Goal: Contribute content

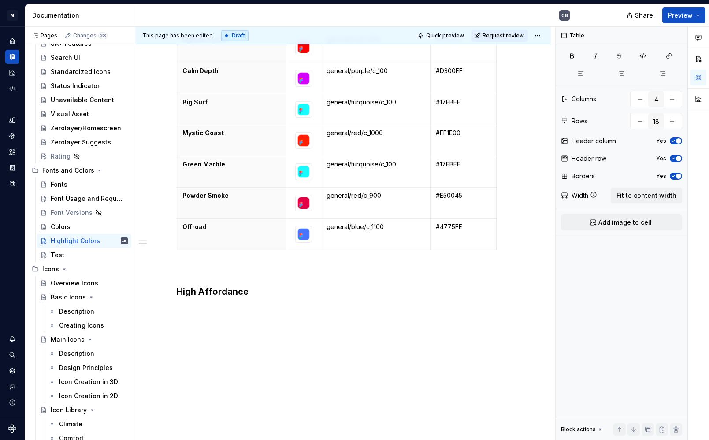
scroll to position [531, 0]
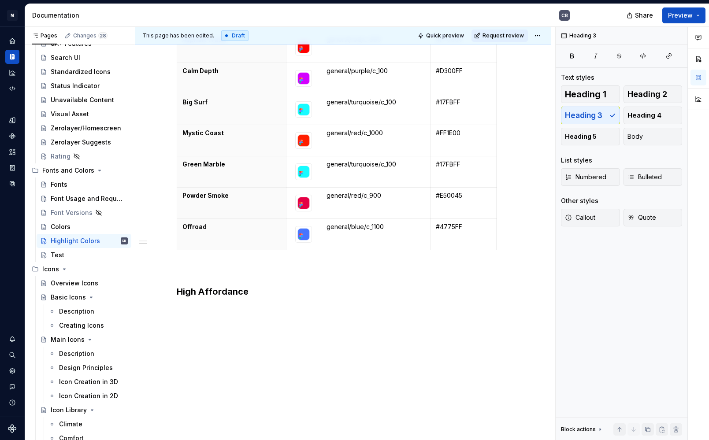
click at [189, 312] on div "This page has been edited. Draft Quick preview Request review Highlight Colors …" at bounding box center [345, 234] width 420 height 414
click at [265, 286] on h3 "High Affordance" at bounding box center [343, 292] width 333 height 12
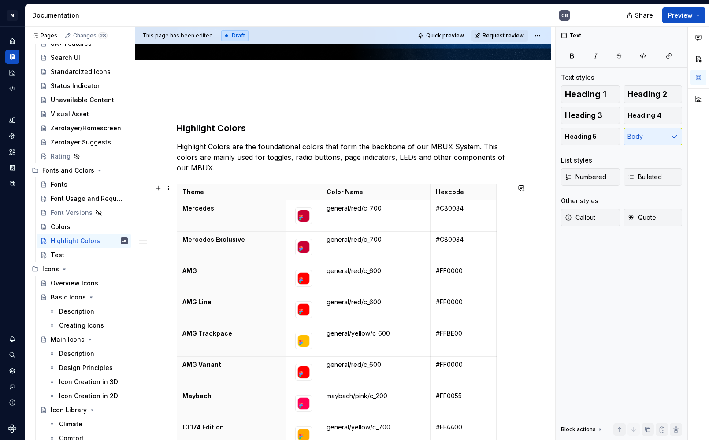
scroll to position [36, 0]
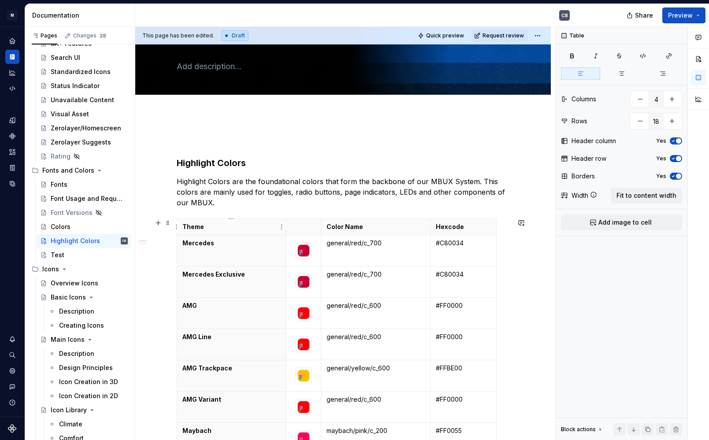
click at [254, 230] on p "Theme" at bounding box center [231, 227] width 98 height 9
click at [167, 223] on span at bounding box center [167, 223] width 7 height 12
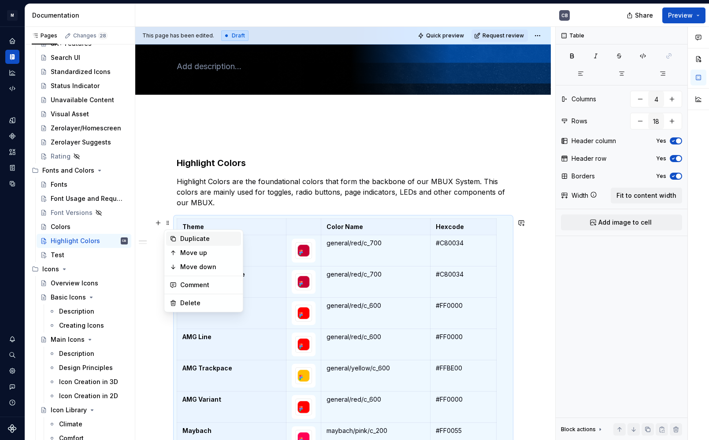
click at [181, 236] on div "Duplicate" at bounding box center [208, 238] width 57 height 9
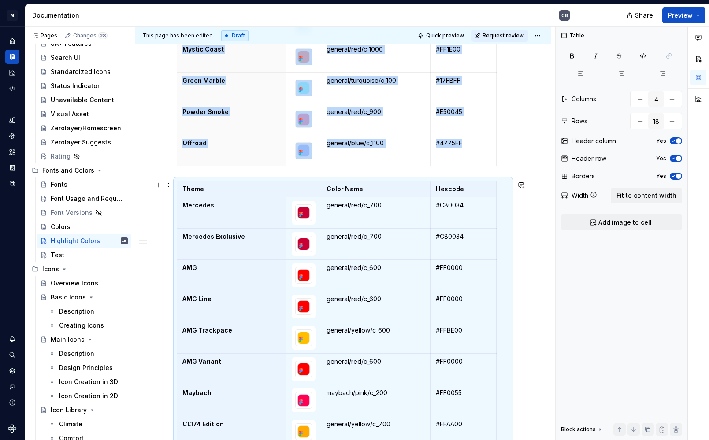
scroll to position [558, 0]
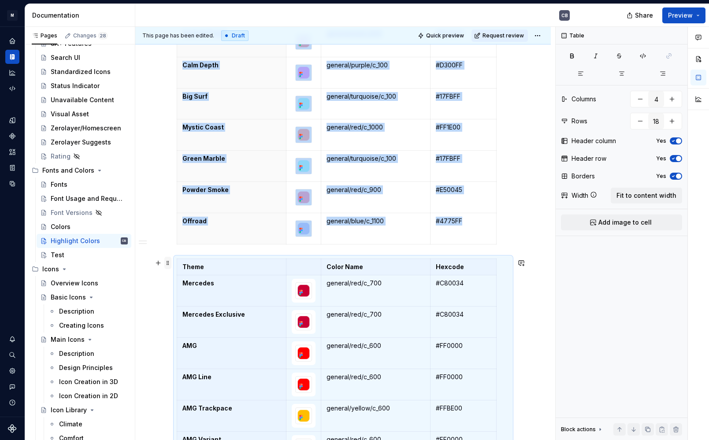
click at [165, 267] on span at bounding box center [167, 263] width 7 height 12
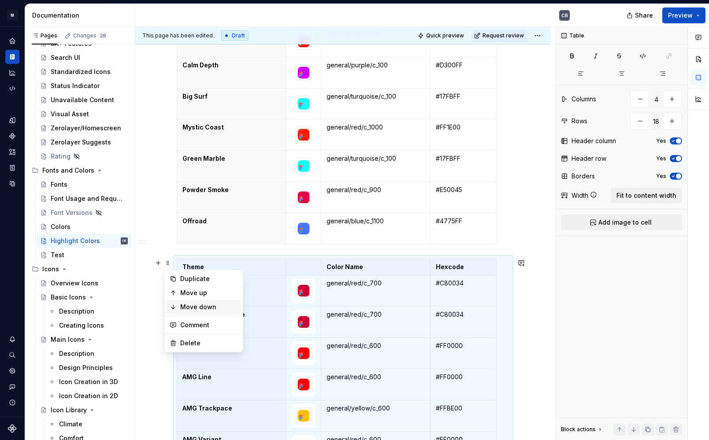
click at [183, 305] on div "Move down" at bounding box center [208, 307] width 57 height 9
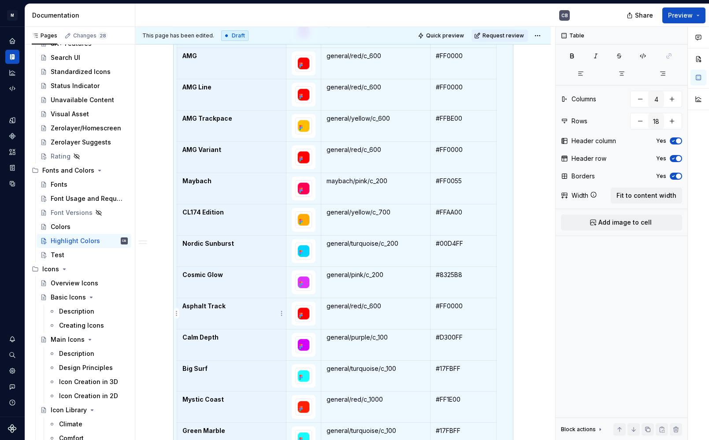
scroll to position [724, 0]
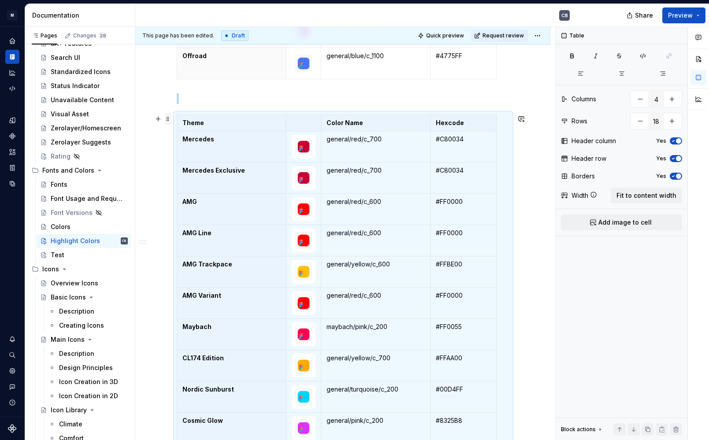
click at [167, 125] on span at bounding box center [167, 119] width 7 height 12
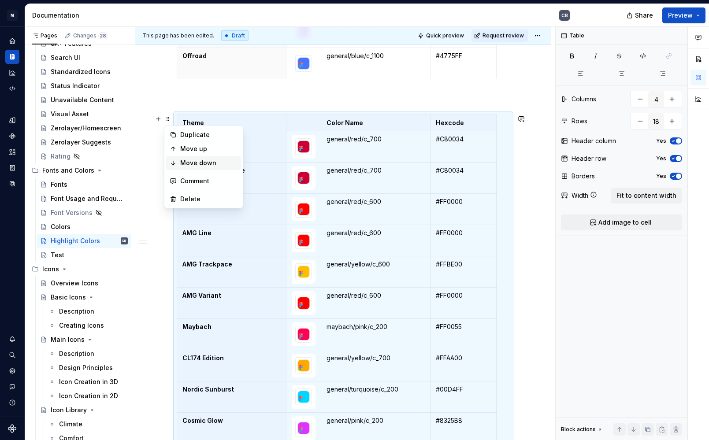
click at [181, 167] on div "Move down" at bounding box center [208, 163] width 57 height 9
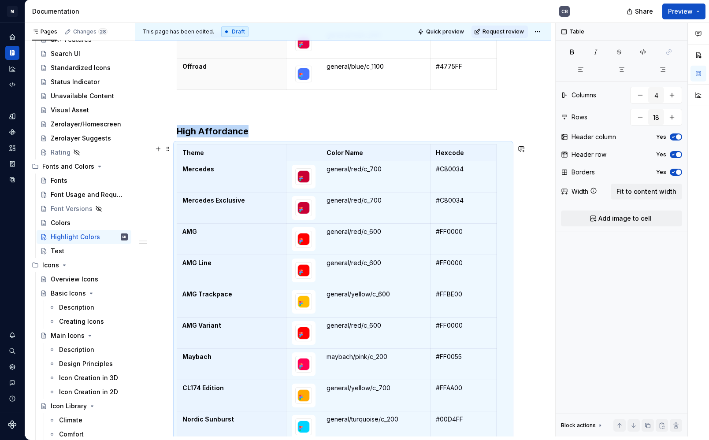
scroll to position [650, 0]
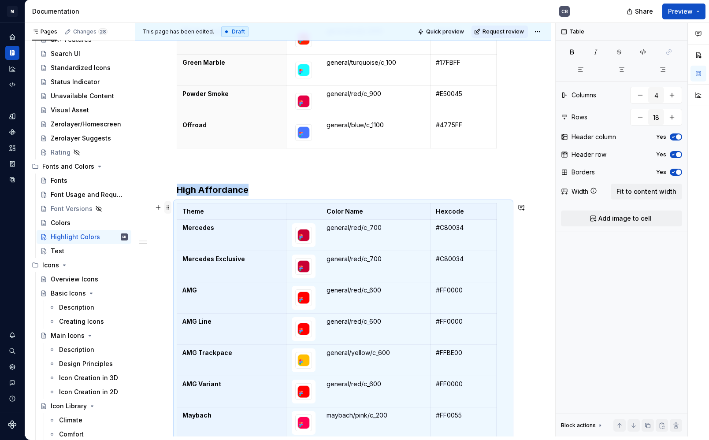
click at [168, 206] on span at bounding box center [167, 207] width 7 height 12
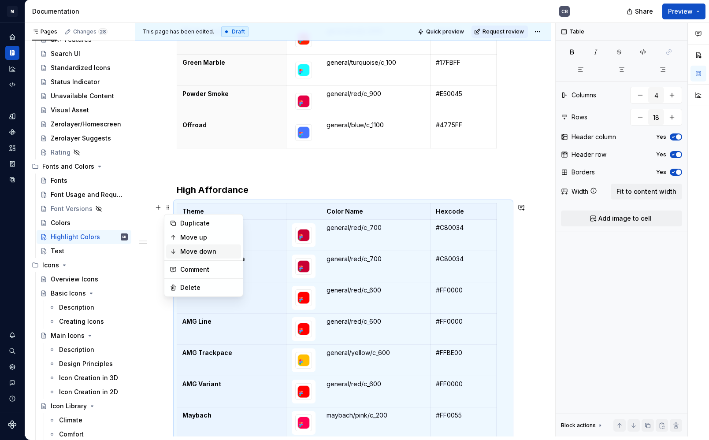
click at [188, 253] on div "Move down" at bounding box center [208, 251] width 57 height 9
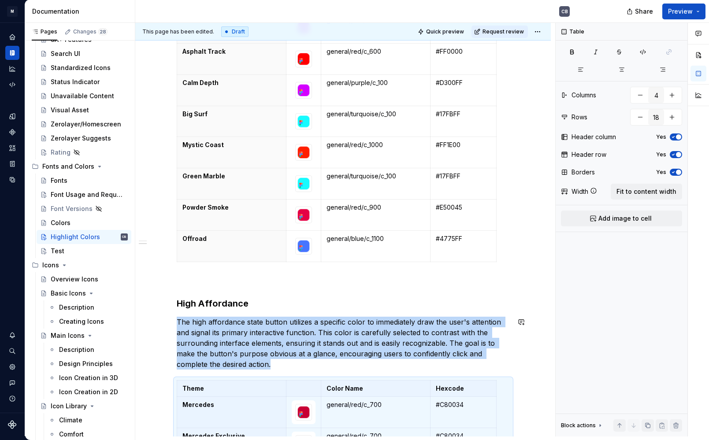
scroll to position [732, 0]
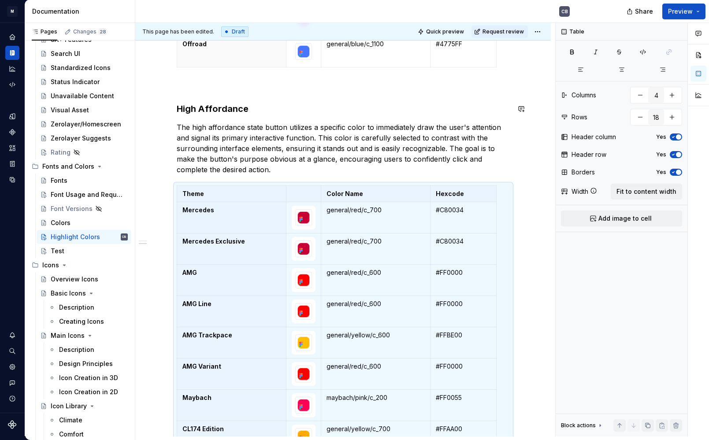
click at [221, 97] on div "Highlight Colors Highlight Colors are the foundational colors that form the bac…" at bounding box center [343, 86] width 333 height 1301
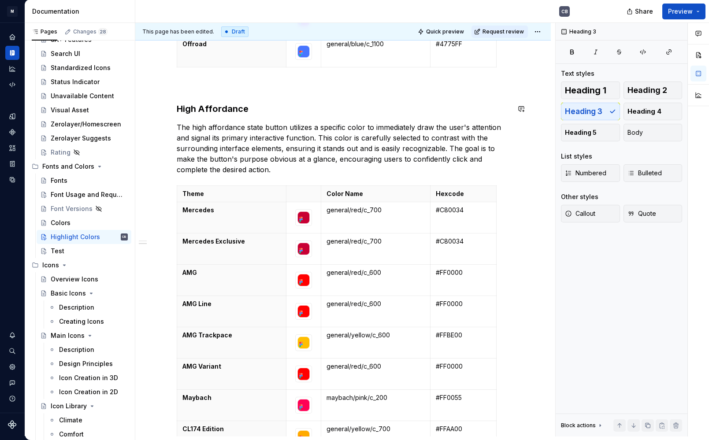
click at [211, 87] on p at bounding box center [343, 87] width 333 height 11
click at [158, 84] on button "button" at bounding box center [158, 87] width 12 height 12
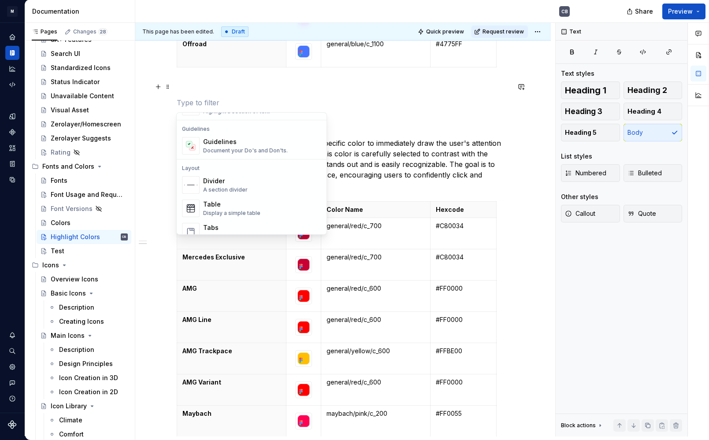
scroll to position [246, 0]
click at [275, 178] on div "Divider A section divider" at bounding box center [262, 181] width 118 height 18
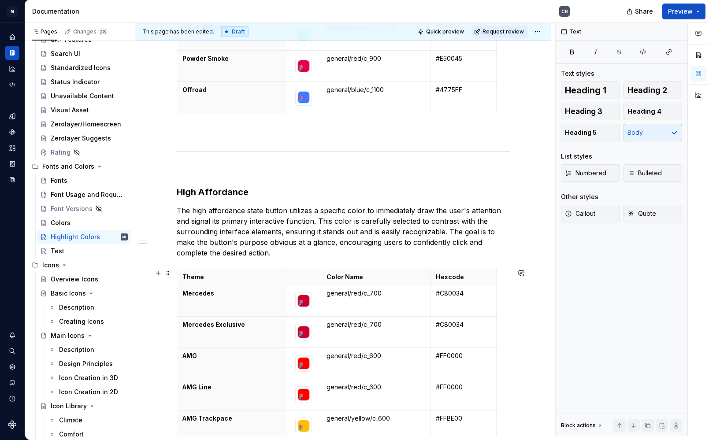
scroll to position [546, 0]
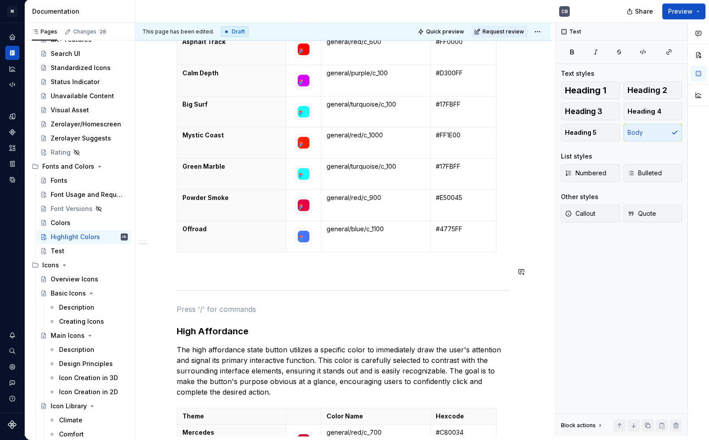
drag, startPoint x: 309, startPoint y: 264, endPoint x: 285, endPoint y: 265, distance: 24.3
click at [309, 264] on div "Highlight Colors Highlight Colors are the foundational colors that form the bac…" at bounding box center [343, 290] width 333 height 1338
click at [285, 265] on div "Highlight Colors Highlight Colors are the foundational colors that form the bac…" at bounding box center [343, 290] width 333 height 1338
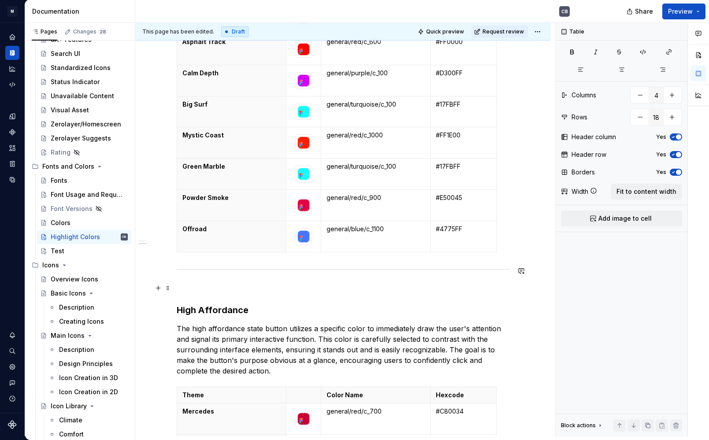
click at [231, 289] on p at bounding box center [343, 288] width 333 height 11
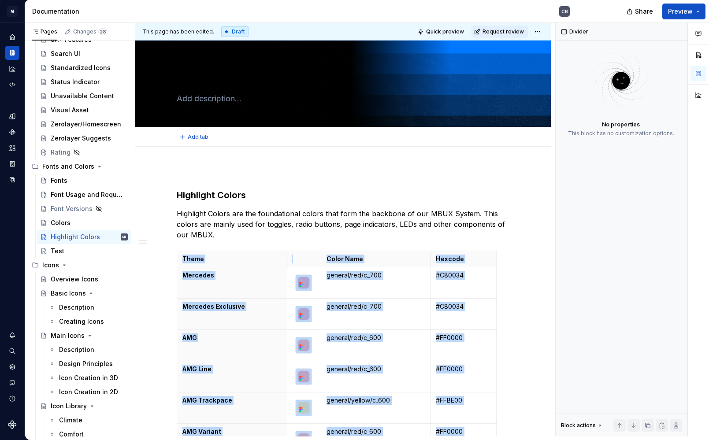
scroll to position [0, 0]
click at [71, 223] on div "Colors" at bounding box center [89, 223] width 77 height 12
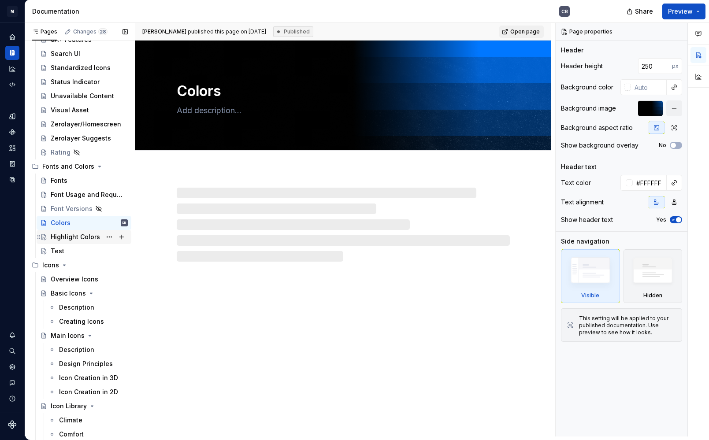
click at [66, 234] on div "Highlight Colors" at bounding box center [75, 237] width 49 height 9
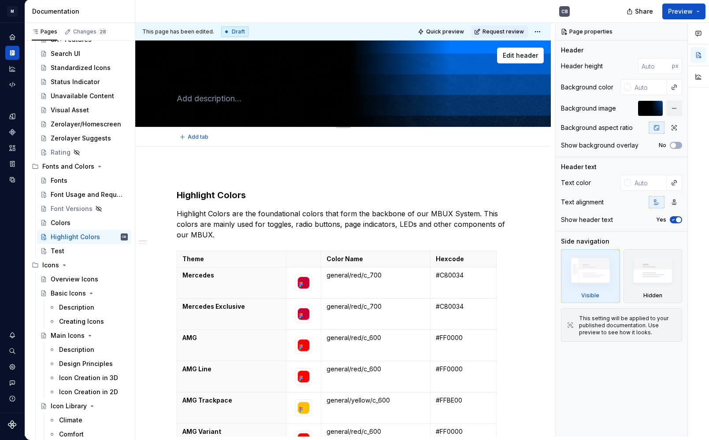
click at [231, 93] on textarea at bounding box center [341, 99] width 333 height 14
click at [211, 79] on textarea "Highlight Colors" at bounding box center [341, 79] width 333 height 21
click at [197, 88] on textarea "Highlight Colors" at bounding box center [341, 79] width 333 height 21
click at [194, 99] on textarea at bounding box center [341, 99] width 333 height 14
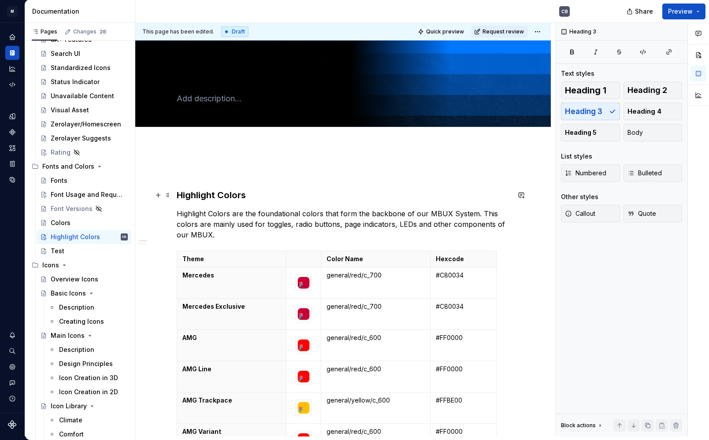
click at [178, 177] on p at bounding box center [343, 173] width 333 height 11
click at [169, 173] on span at bounding box center [167, 173] width 7 height 12
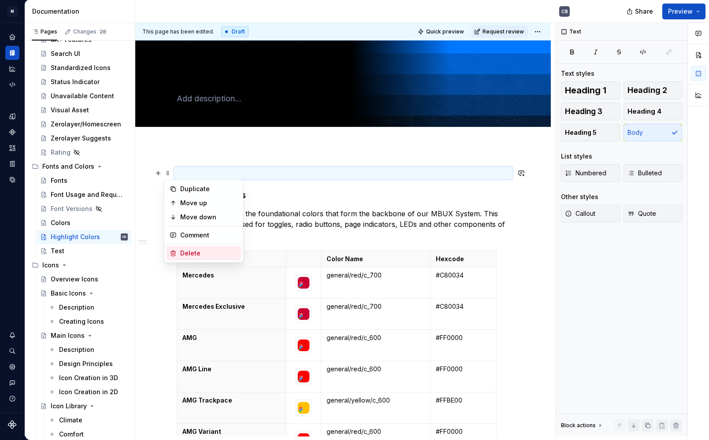
click at [191, 253] on div "Delete" at bounding box center [208, 253] width 57 height 9
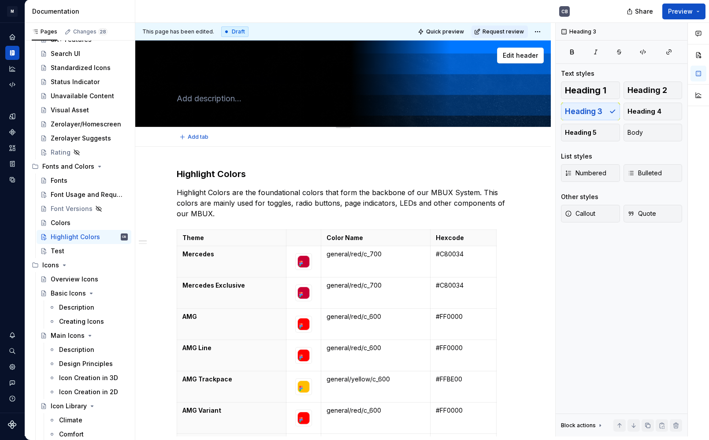
click at [219, 100] on textarea at bounding box center [341, 99] width 333 height 14
click at [375, 82] on textarea "Highlight Colors" at bounding box center [341, 79] width 333 height 21
click at [345, 85] on textarea "Highlight Colors" at bounding box center [341, 79] width 333 height 21
drag, startPoint x: 284, startPoint y: 82, endPoint x: 154, endPoint y: 76, distance: 130.6
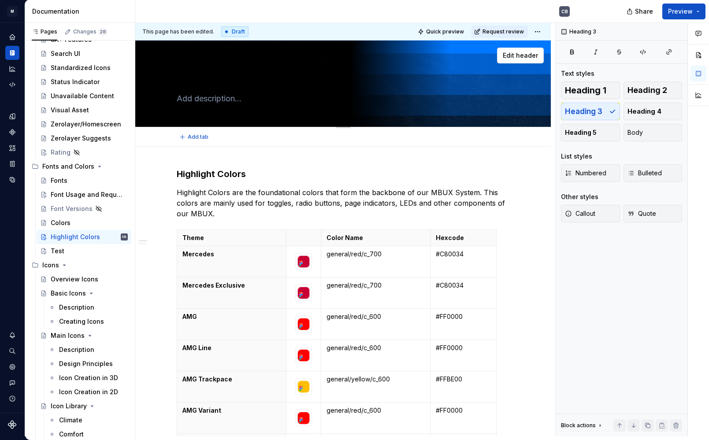
click at [154, 76] on div "Highlight Colors Edit header" at bounding box center [343, 84] width 416 height 87
click at [526, 53] on span "Edit header" at bounding box center [520, 55] width 35 height 9
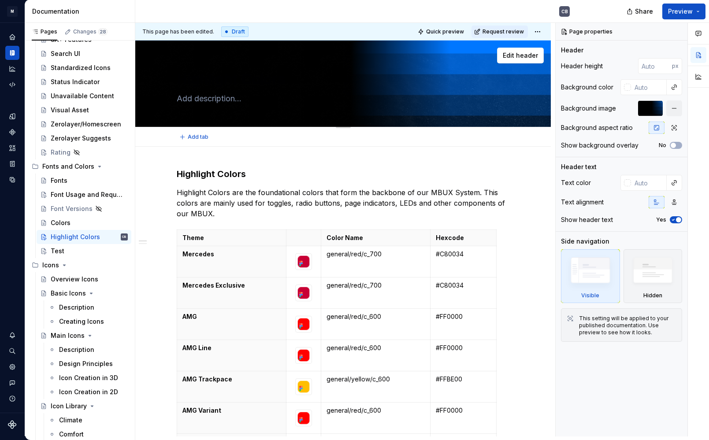
click at [200, 82] on textarea "Highlight Colors" at bounding box center [341, 79] width 333 height 21
click at [240, 82] on textarea "Highlight Colors" at bounding box center [341, 79] width 333 height 21
drag, startPoint x: 178, startPoint y: 78, endPoint x: 300, endPoint y: 72, distance: 122.7
click at [300, 73] on textarea "Highlight Colors" at bounding box center [341, 79] width 333 height 21
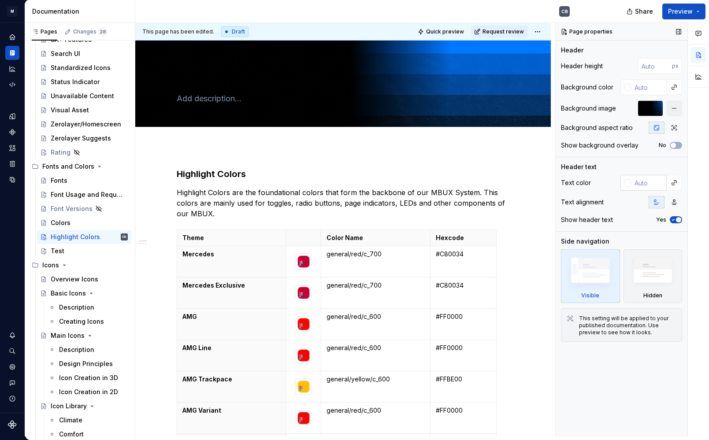
click at [636, 181] on input "text" at bounding box center [649, 183] width 36 height 16
click at [628, 183] on div at bounding box center [627, 182] width 7 height 7
drag, startPoint x: 627, startPoint y: 182, endPoint x: 642, endPoint y: 212, distance: 33.7
click at [627, 182] on div "Comments Open comments No comments yet Select ‘Comment’ from the block context …" at bounding box center [632, 230] width 153 height 414
drag, startPoint x: 642, startPoint y: 212, endPoint x: 618, endPoint y: 175, distance: 44.4
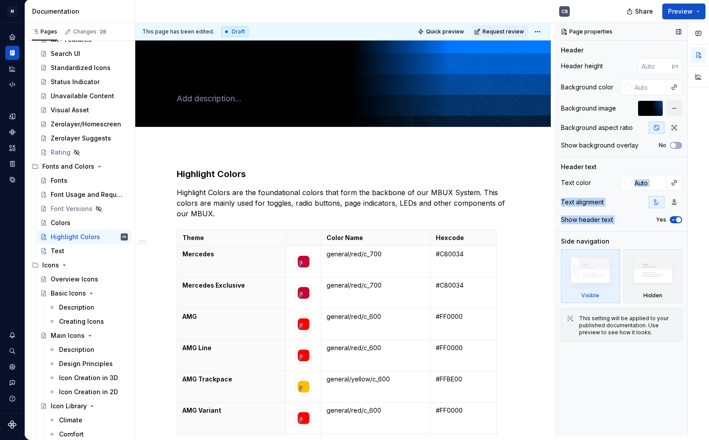
click at [619, 175] on div "Text color Text alignment Show header text Yes" at bounding box center [621, 203] width 121 height 56
click at [627, 182] on div at bounding box center [627, 182] width 7 height 7
drag, startPoint x: 627, startPoint y: 182, endPoint x: 628, endPoint y: 190, distance: 8.4
click at [627, 182] on div "Comments Open comments No comments yet Select ‘Comment’ from the block context …" at bounding box center [632, 230] width 153 height 414
click at [628, 190] on div "Text color Text alignment Show header text Yes" at bounding box center [621, 203] width 121 height 56
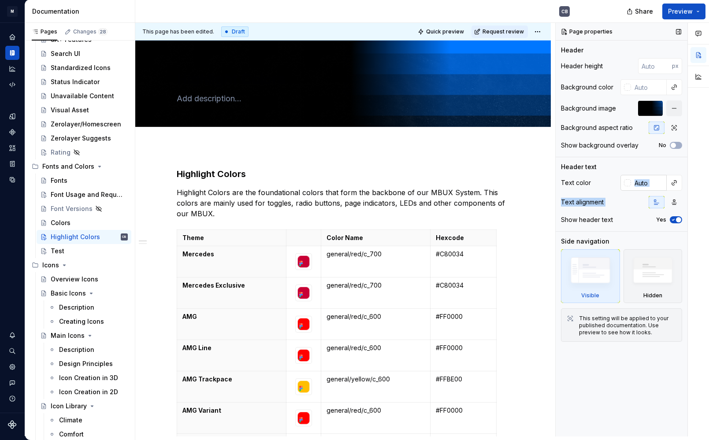
type textarea "*"
click at [628, 187] on div at bounding box center [625, 183] width 11 height 16
click at [627, 181] on div at bounding box center [627, 182] width 7 height 7
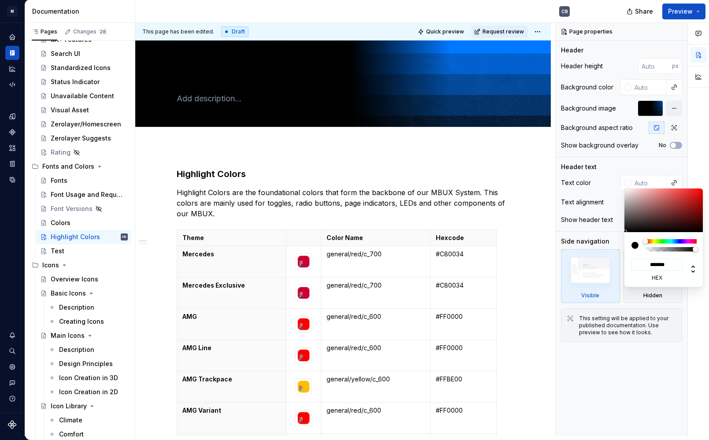
type input "#0D0D0D"
type input "*******"
type textarea "*"
type input "#0F0F0F"
type input "*******"
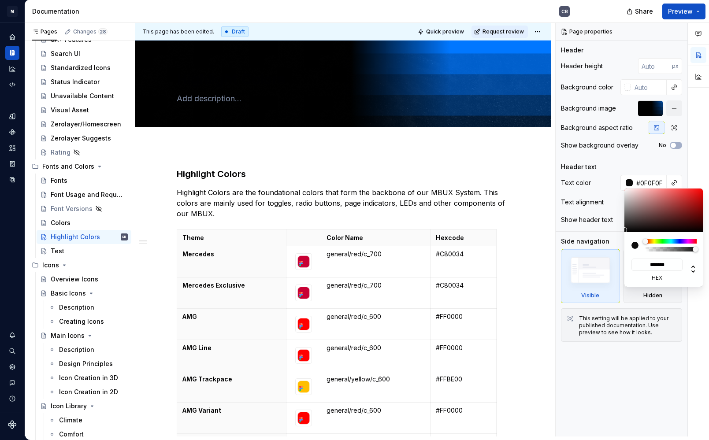
type input "#151414"
type input "*******"
type input "#171717"
type input "*******"
type input "#1F1E1E"
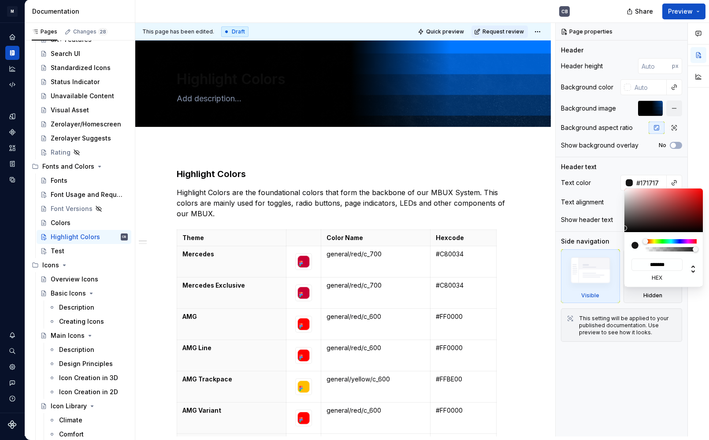
type input "*******"
type input "#343232"
type input "*******"
type input "#484747"
type input "*******"
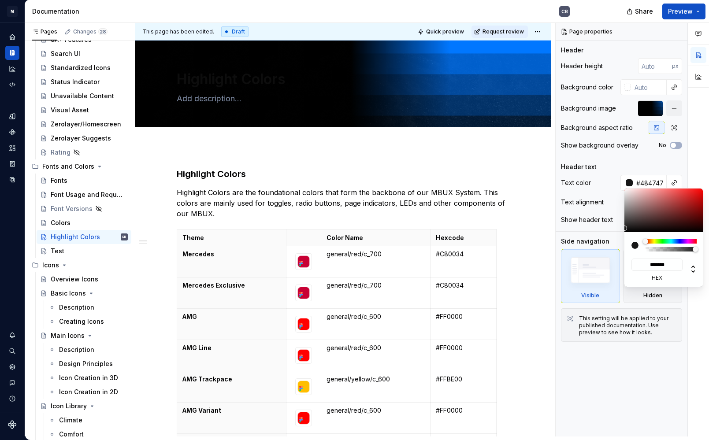
type input "#646363"
type input "*******"
type input "#8B8A8A"
type input "*******"
type input "#BCBCBC"
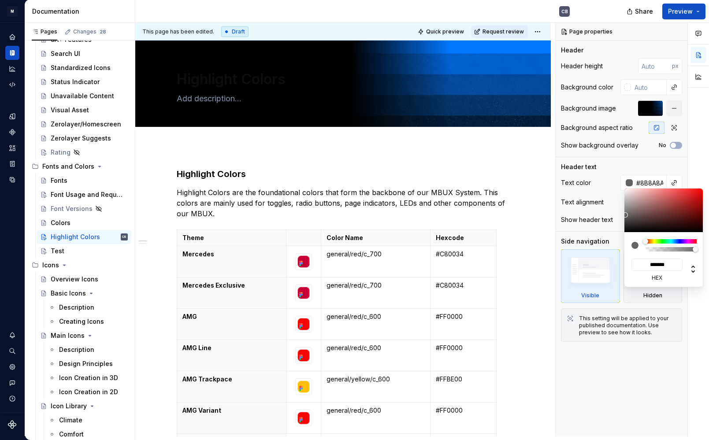
type input "*******"
type input "#D6D6D6"
type input "*******"
type input "#E8E8E8"
type input "*******"
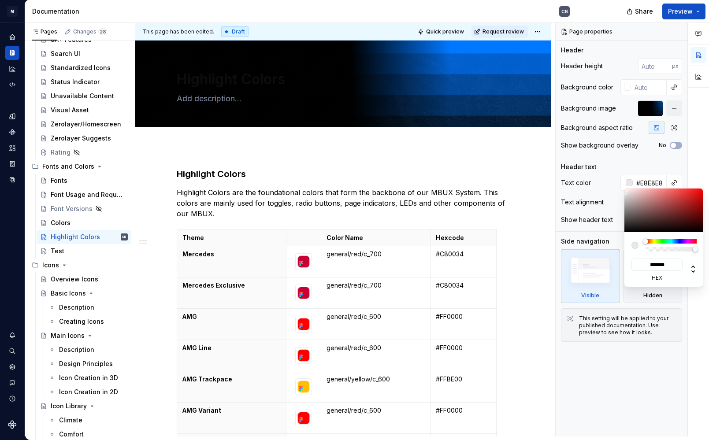
type input "#FAFAFA"
type input "*******"
type input "#FFFFFF"
type input "*******"
drag, startPoint x: 626, startPoint y: 230, endPoint x: 618, endPoint y: 186, distance: 44.7
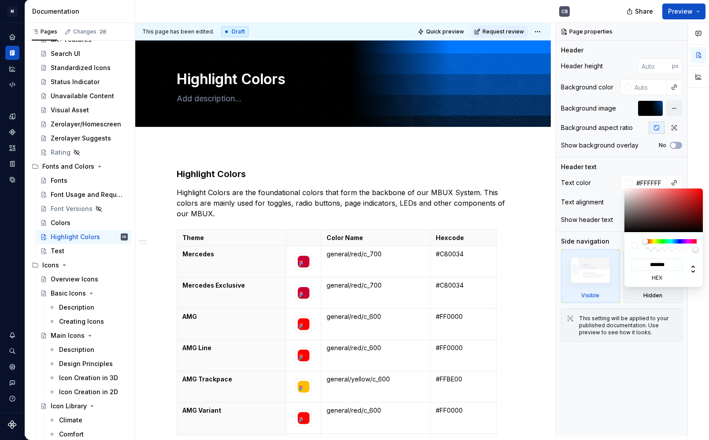
click at [619, 186] on body "M MBUX-DesignSystem CB Dataset Default Documentation CB Share Preview Pages Cha…" at bounding box center [354, 220] width 709 height 440
click at [74, 226] on div "Pages Changes 28 Add Accessibility guide for tree Page tree. Navigate the tree …" at bounding box center [80, 231] width 110 height 417
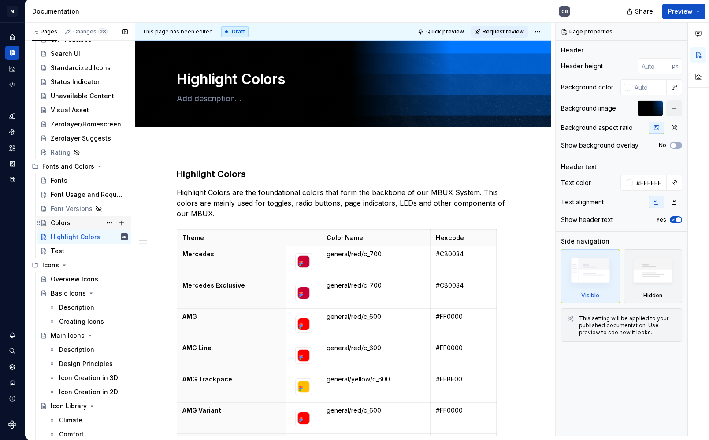
click at [77, 218] on div "Pages Changes 28 Add Accessibility guide for tree Page tree. Navigate the tree …" at bounding box center [80, 231] width 110 height 417
click at [71, 228] on div "Colors" at bounding box center [84, 223] width 95 height 14
click at [74, 227] on div "Colors" at bounding box center [84, 223] width 95 height 14
click at [78, 217] on div "Colors" at bounding box center [84, 223] width 95 height 14
click at [298, 121] on div "Highlight Colors" at bounding box center [343, 84] width 333 height 86
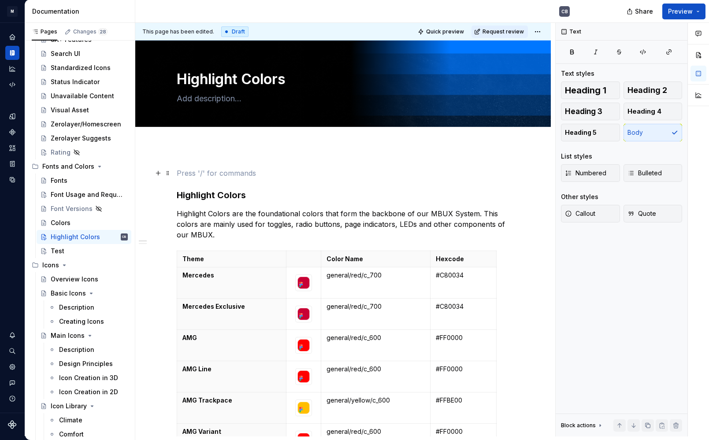
scroll to position [21, 0]
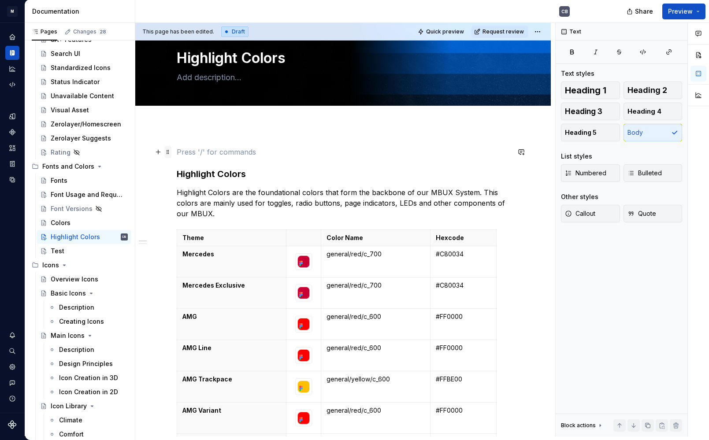
click at [171, 156] on span at bounding box center [167, 152] width 7 height 12
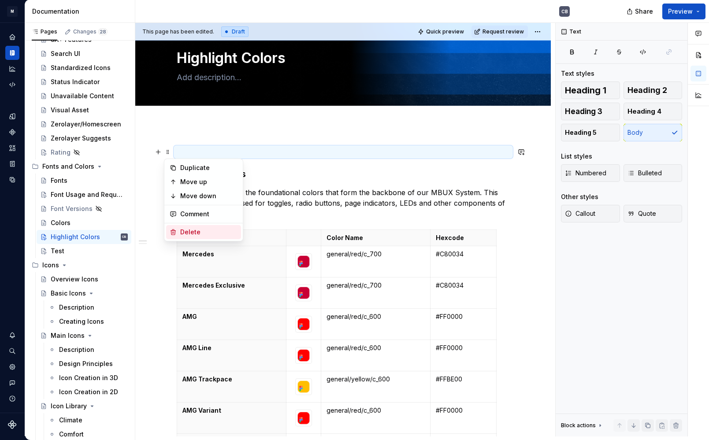
click at [188, 229] on div "Delete" at bounding box center [208, 232] width 57 height 9
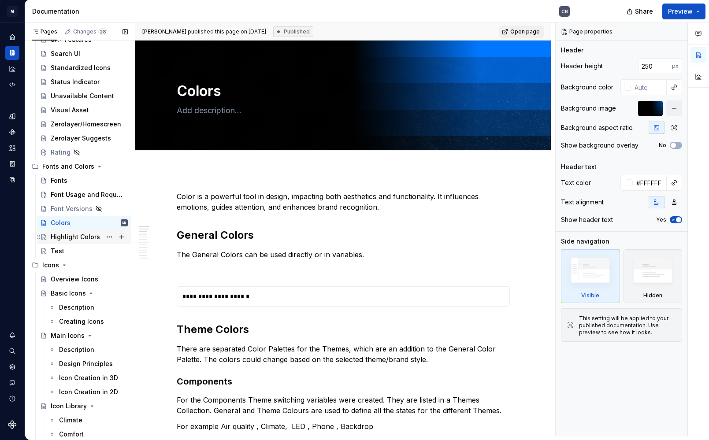
click at [85, 237] on div "Highlight Colors" at bounding box center [75, 237] width 49 height 9
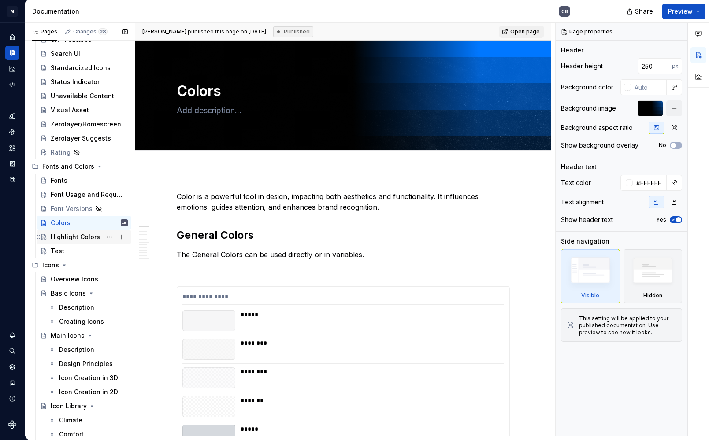
click at [87, 238] on div "Highlight Colors" at bounding box center [75, 237] width 49 height 9
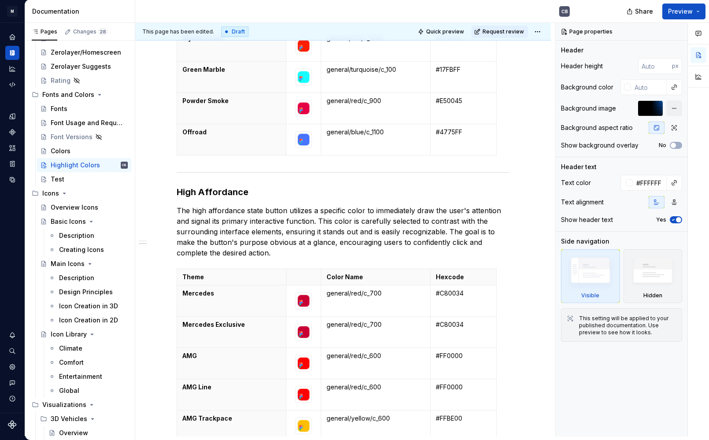
scroll to position [0, 0]
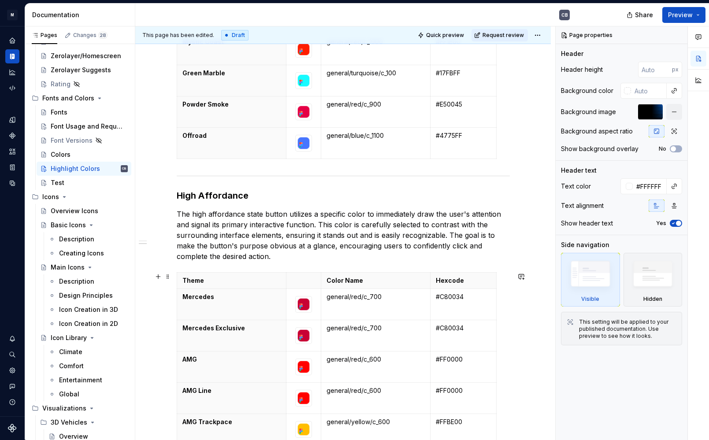
type textarea "*"
